Goal: Task Accomplishment & Management: Use online tool/utility

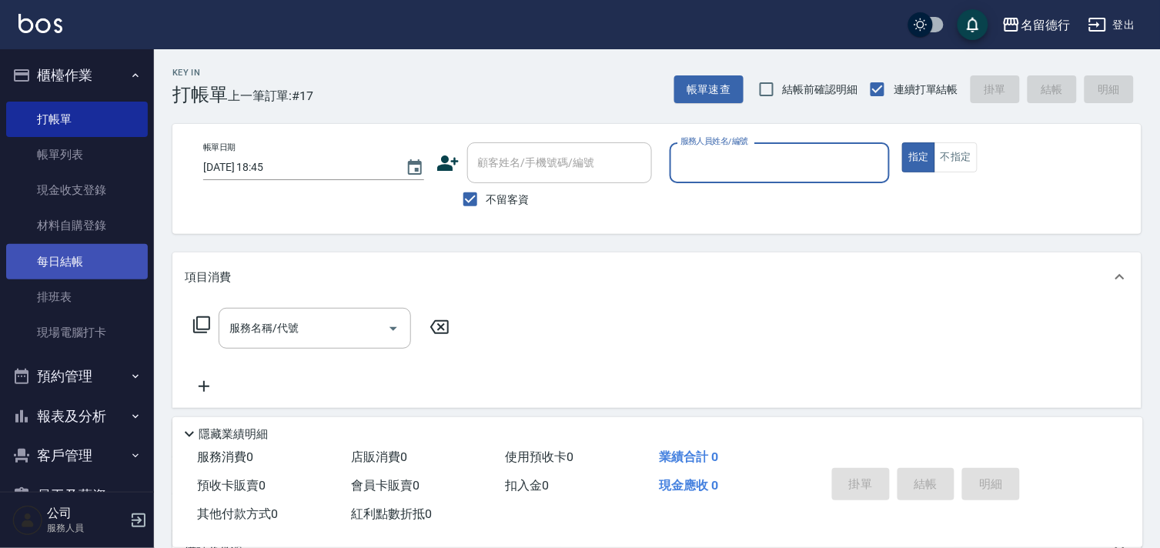
click at [51, 264] on link "每日結帳" at bounding box center [77, 261] width 142 height 35
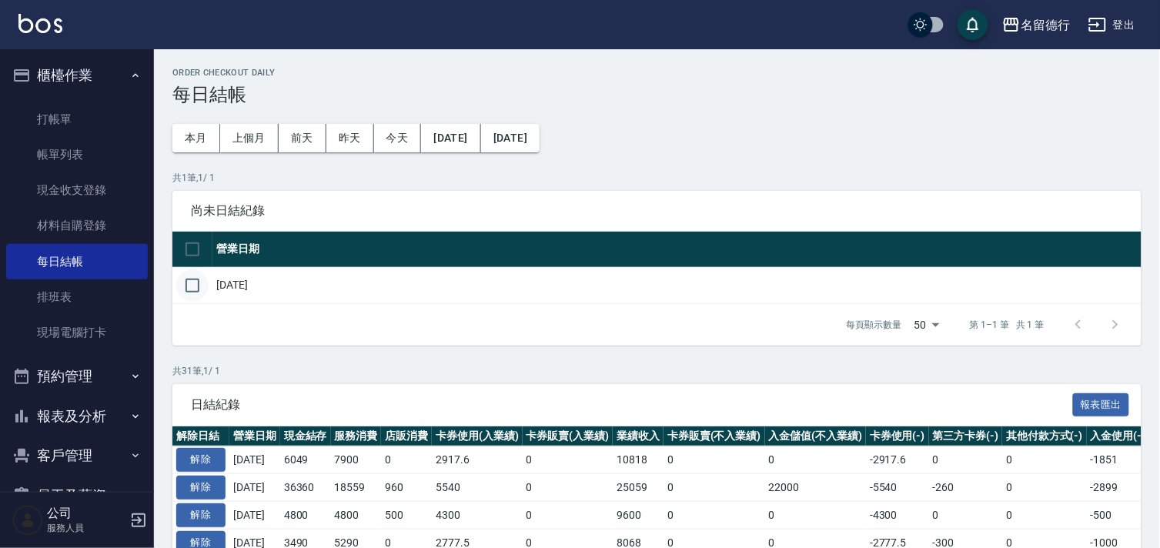
click at [199, 282] on input "checkbox" at bounding box center [192, 285] width 32 height 32
checkbox input "true"
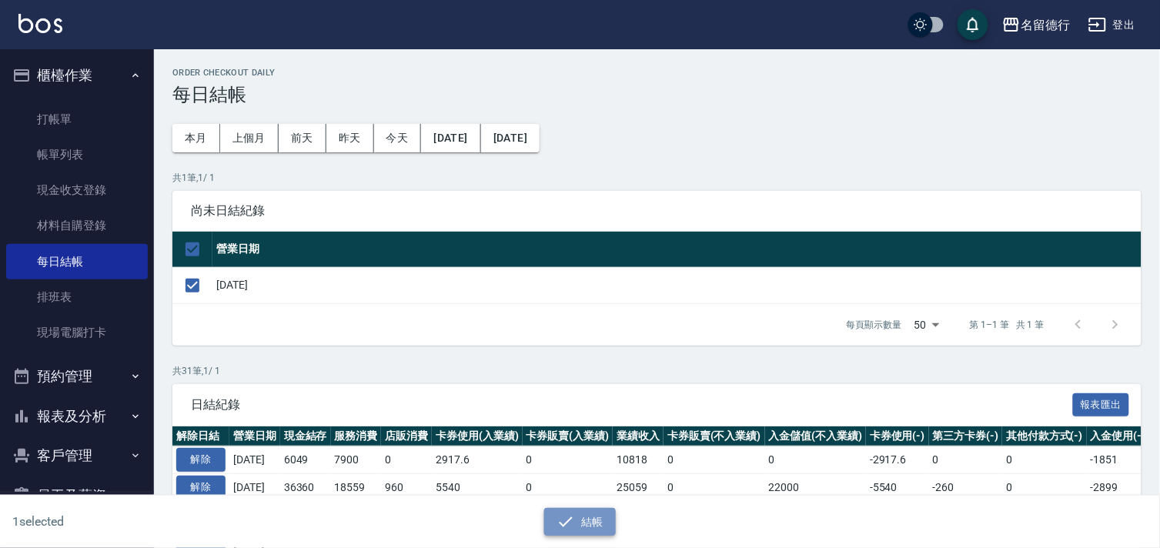
click at [594, 520] on button "結帳" at bounding box center [580, 522] width 72 height 28
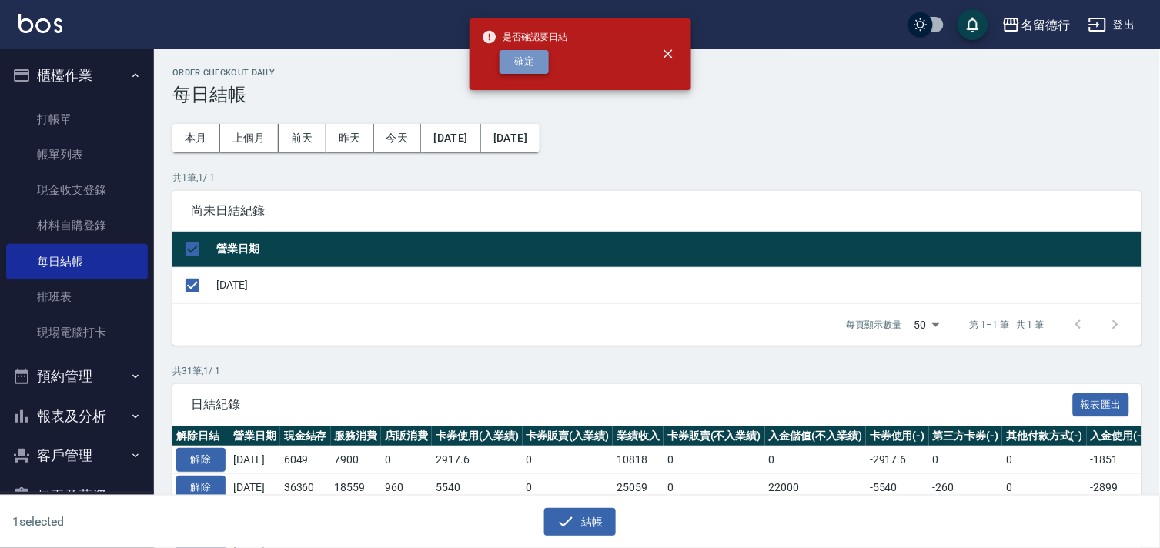
click at [525, 62] on button "確定" at bounding box center [524, 62] width 49 height 24
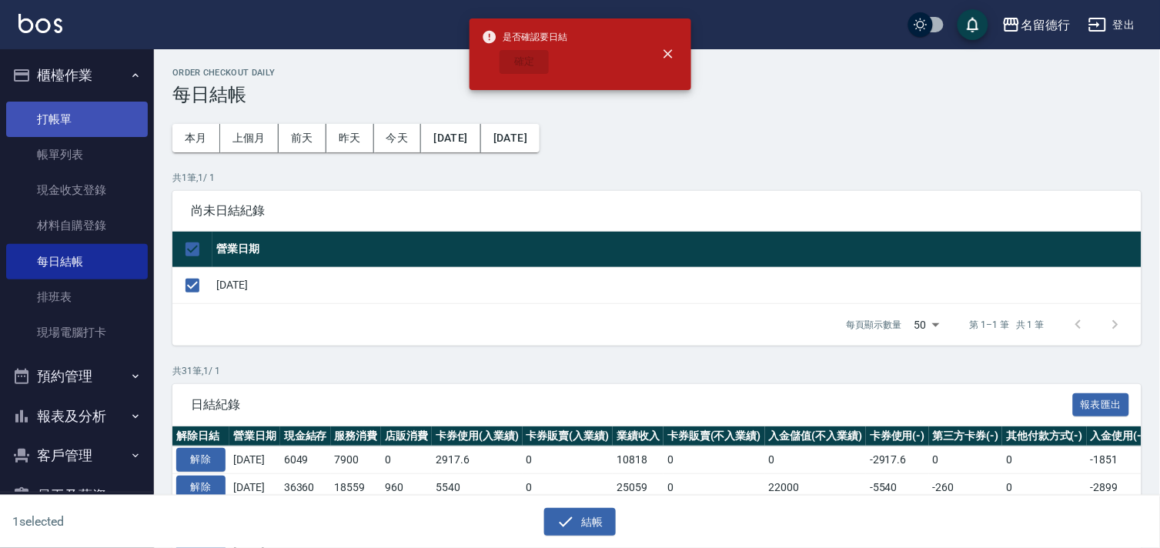
checkbox input "false"
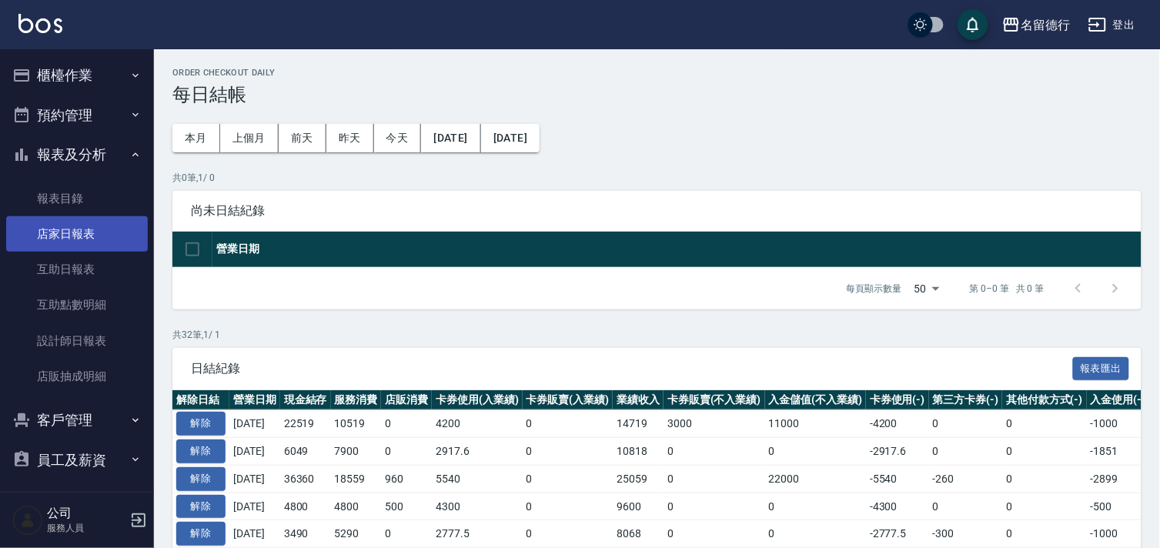
click at [68, 235] on link "店家日報表" at bounding box center [77, 233] width 142 height 35
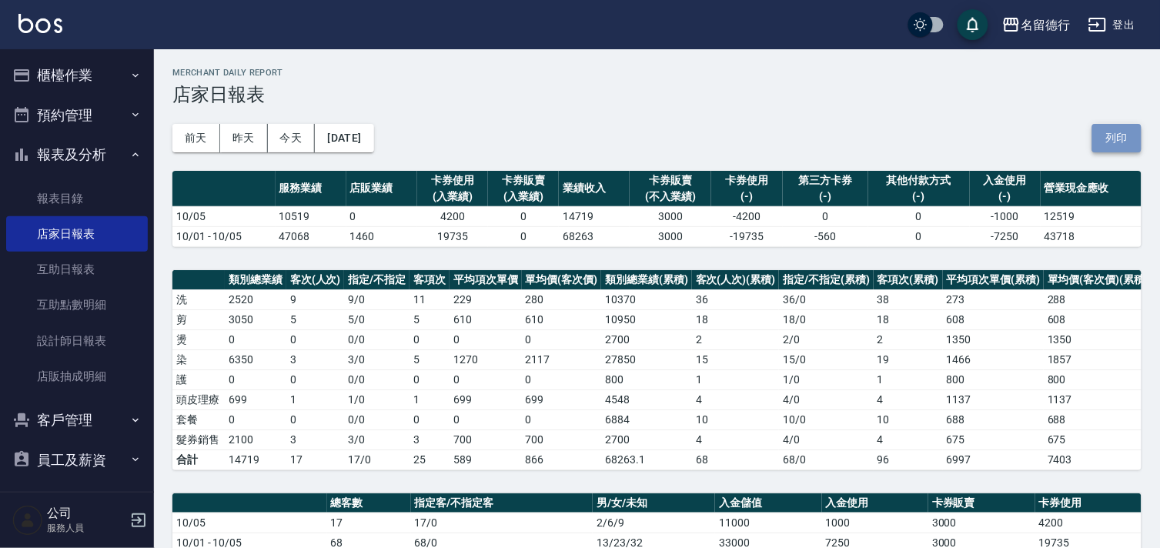
click at [1121, 139] on button "列印" at bounding box center [1116, 138] width 49 height 28
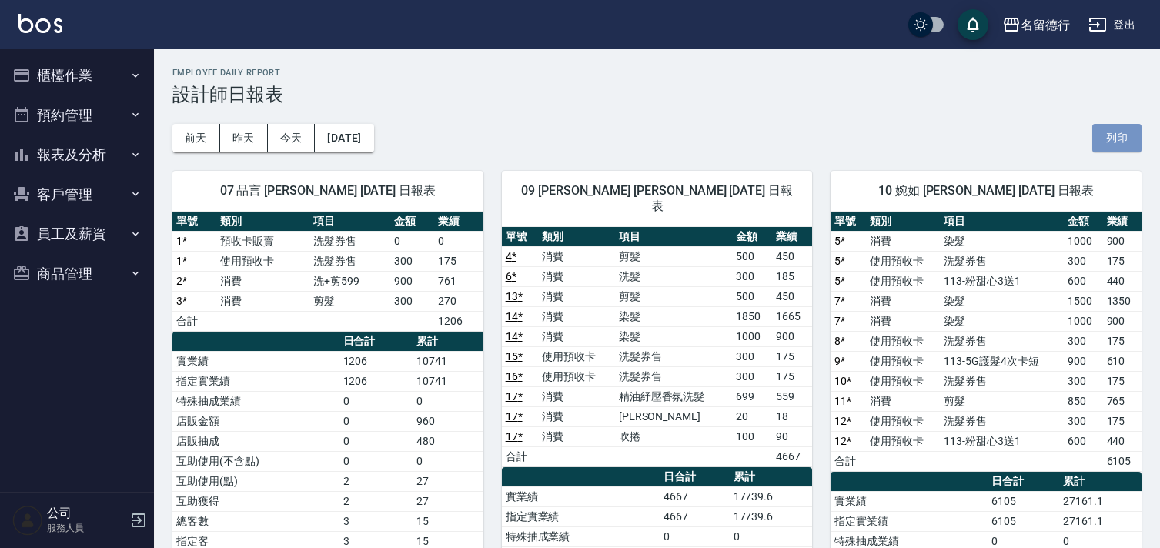
click at [1111, 136] on button "列印" at bounding box center [1116, 138] width 49 height 28
